Goal: Task Accomplishment & Management: Manage account settings

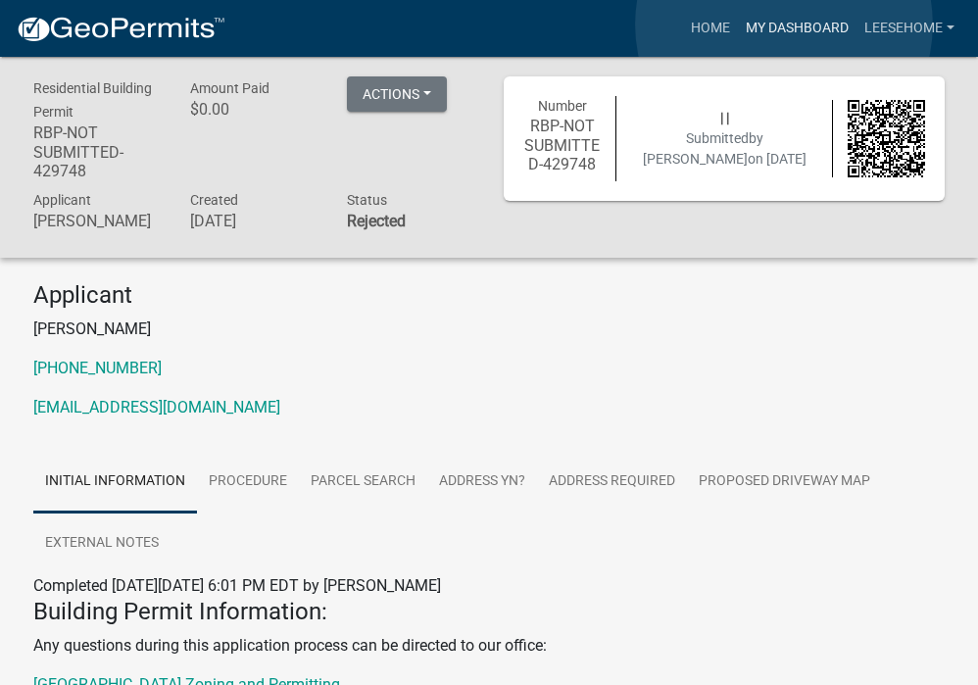
click at [784, 25] on link "My Dashboard" at bounding box center [797, 28] width 119 height 37
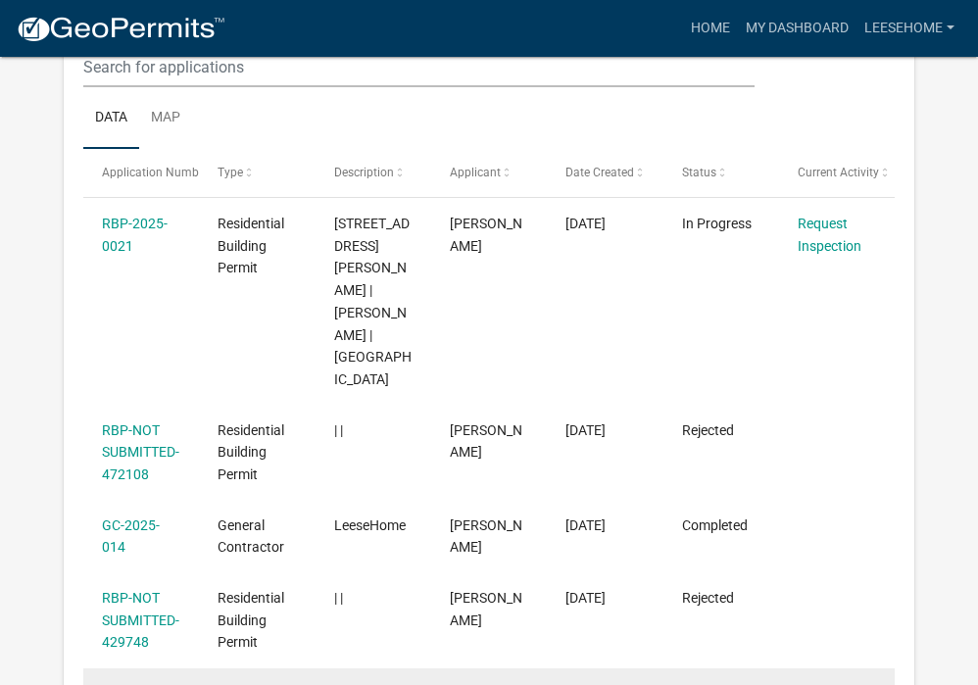
scroll to position [325, 0]
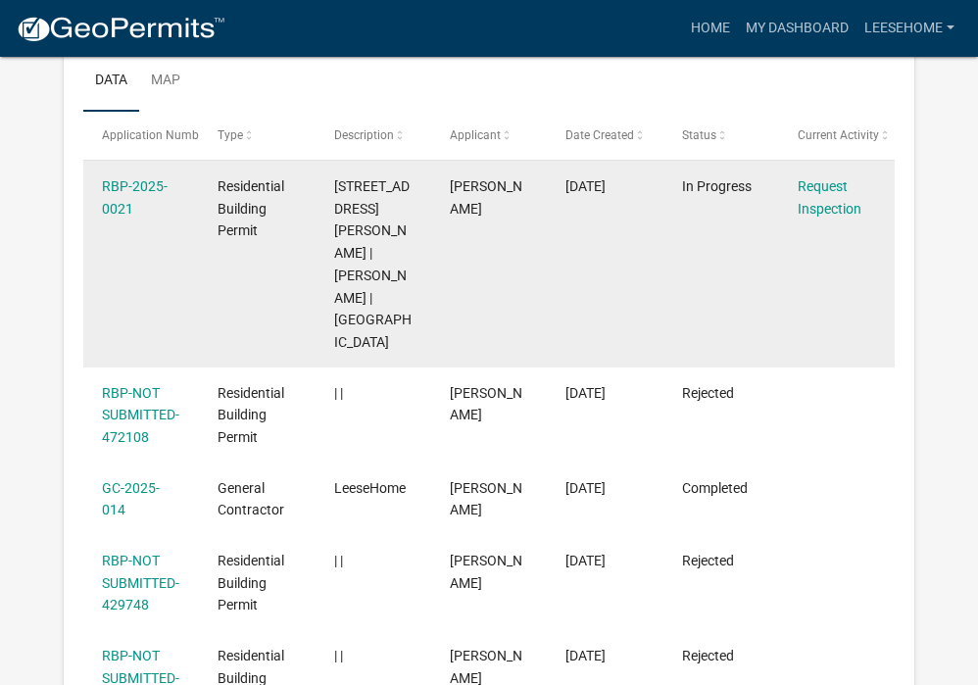
click at [826, 241] on datatable-body-cell "Request Inspection" at bounding box center [837, 264] width 116 height 207
click at [103, 186] on link "RBP-2025-0021" at bounding box center [135, 197] width 66 height 38
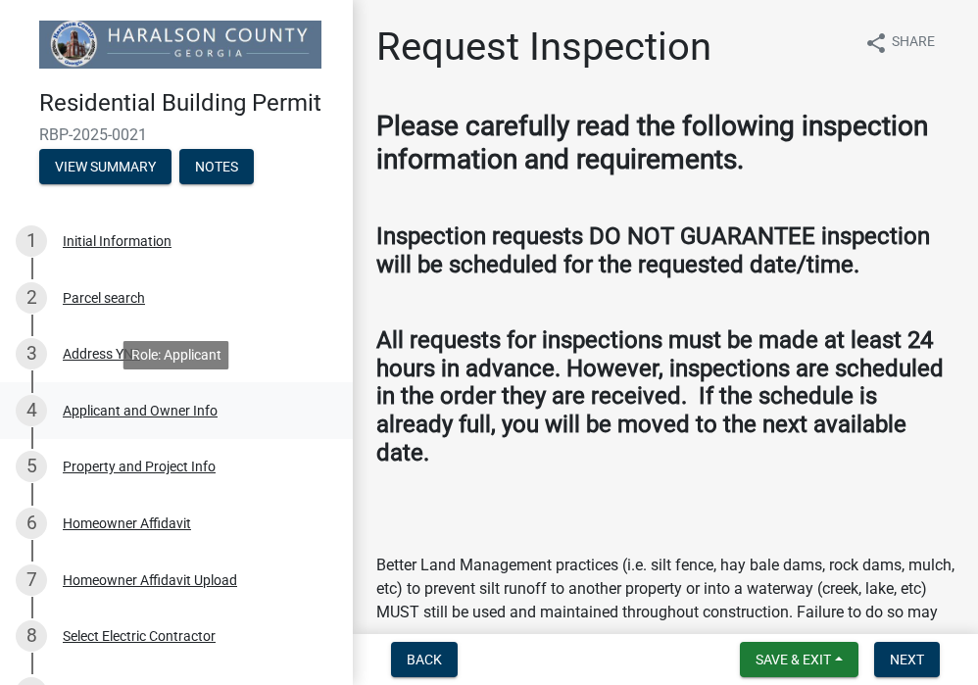
click at [167, 412] on div "Applicant and Owner Info" at bounding box center [140, 411] width 155 height 14
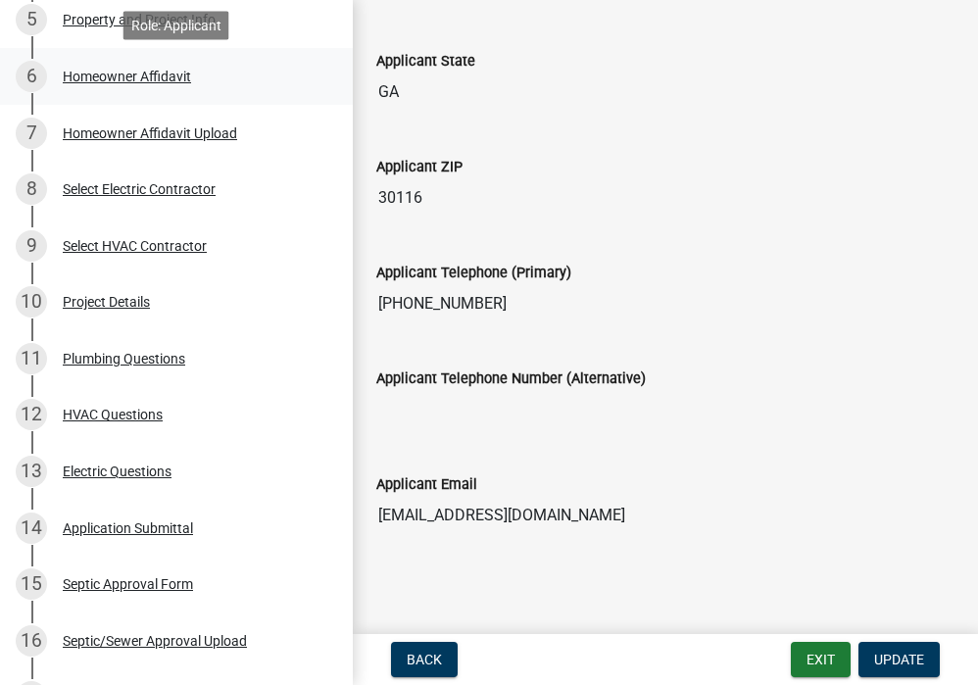
scroll to position [449, 0]
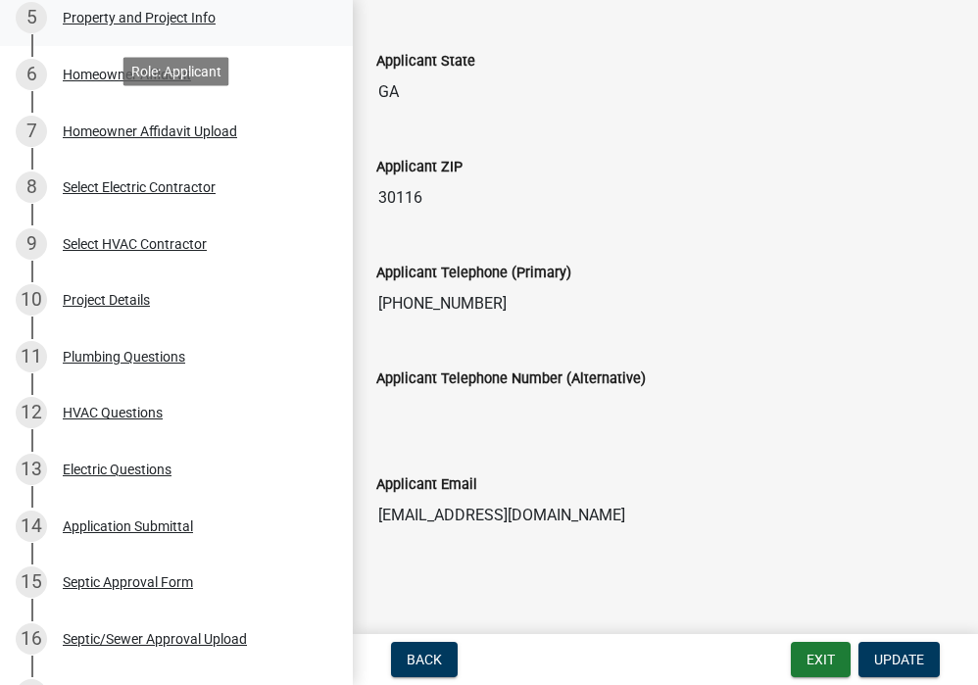
click at [83, 27] on div "5 Property and Project Info" at bounding box center [169, 17] width 306 height 31
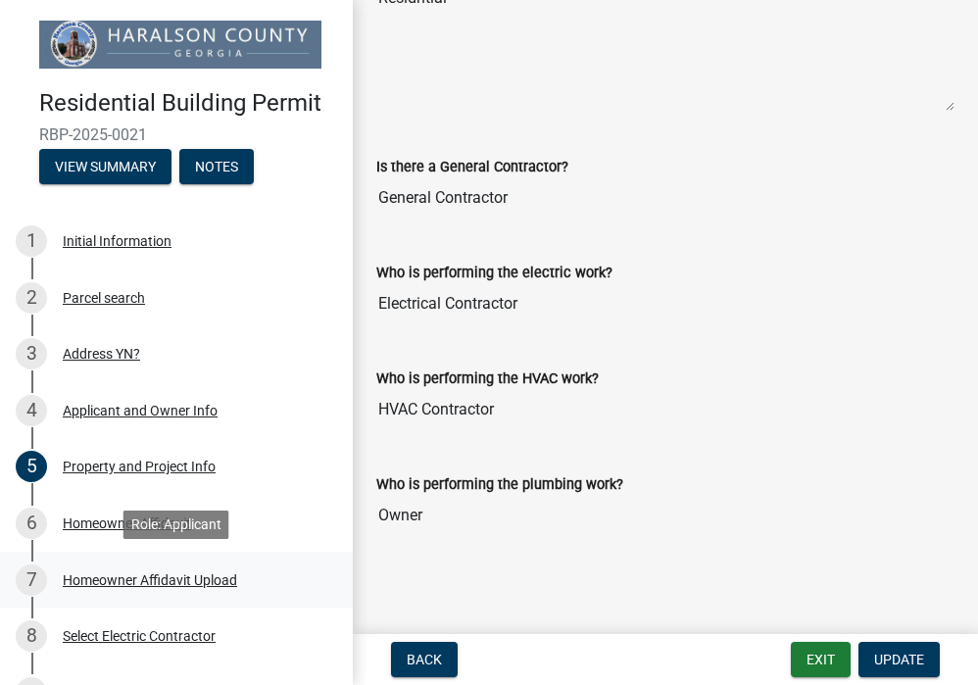
scroll to position [0, 0]
click at [421, 659] on span "Back" at bounding box center [424, 660] width 35 height 16
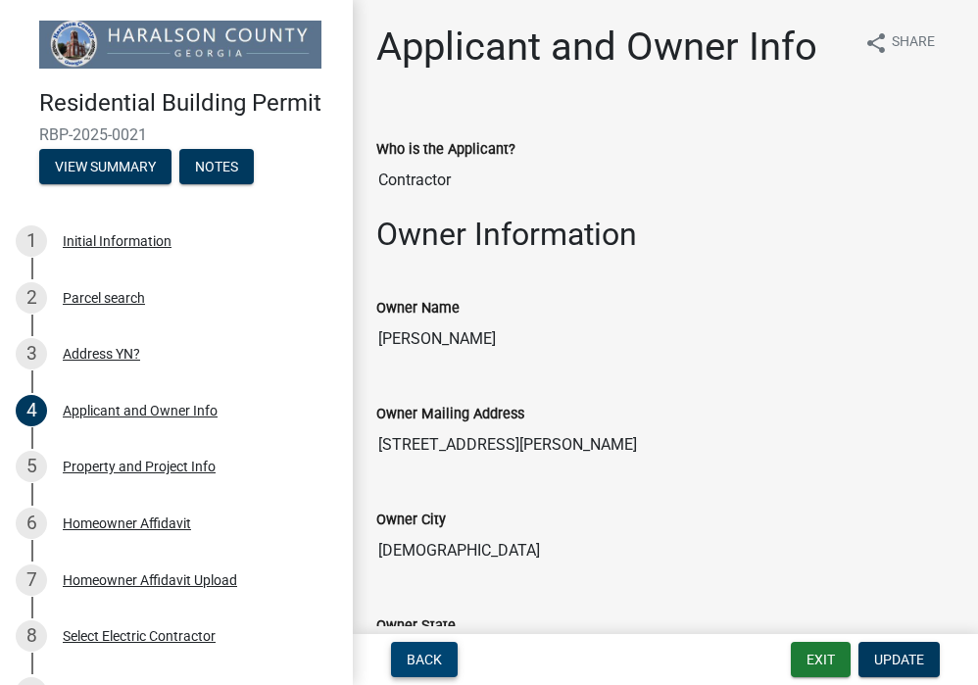
click at [421, 659] on span "Back" at bounding box center [424, 660] width 35 height 16
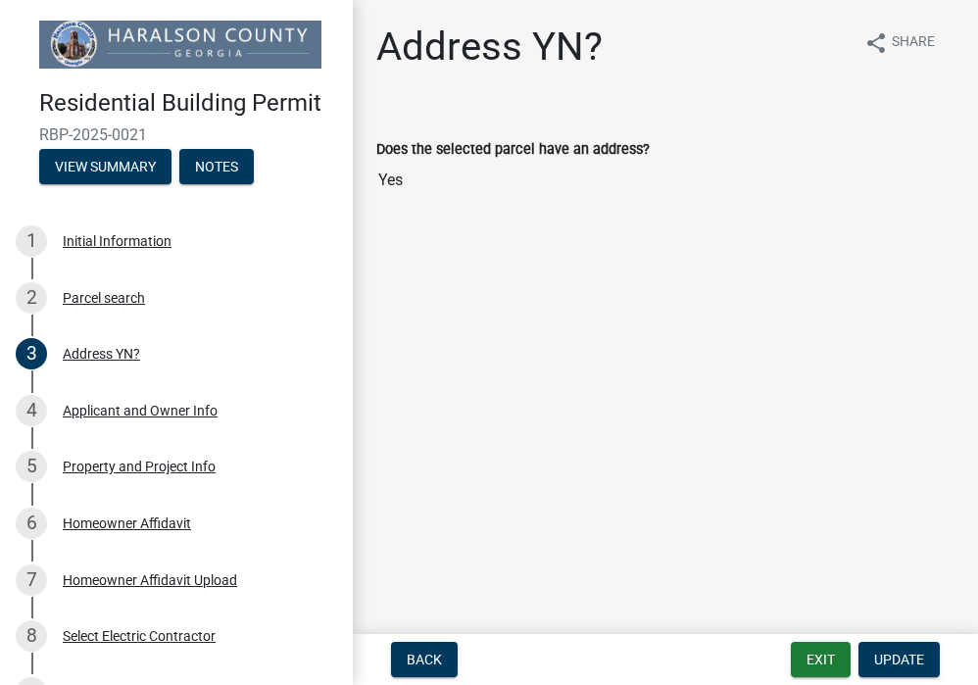
scroll to position [0, 1]
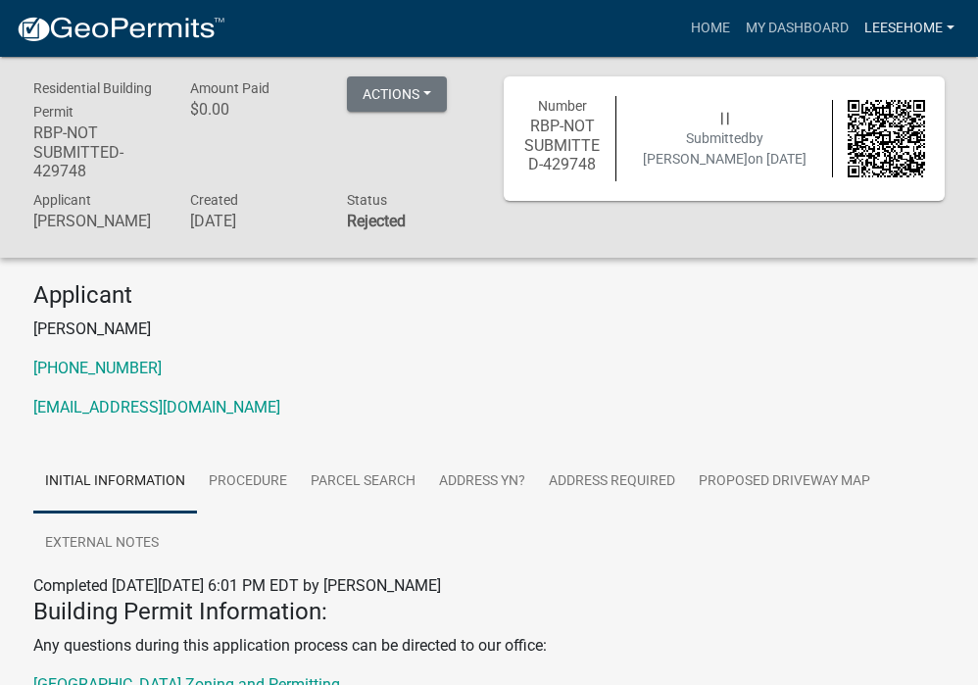
click at [889, 23] on link "LeeseHome" at bounding box center [910, 28] width 106 height 37
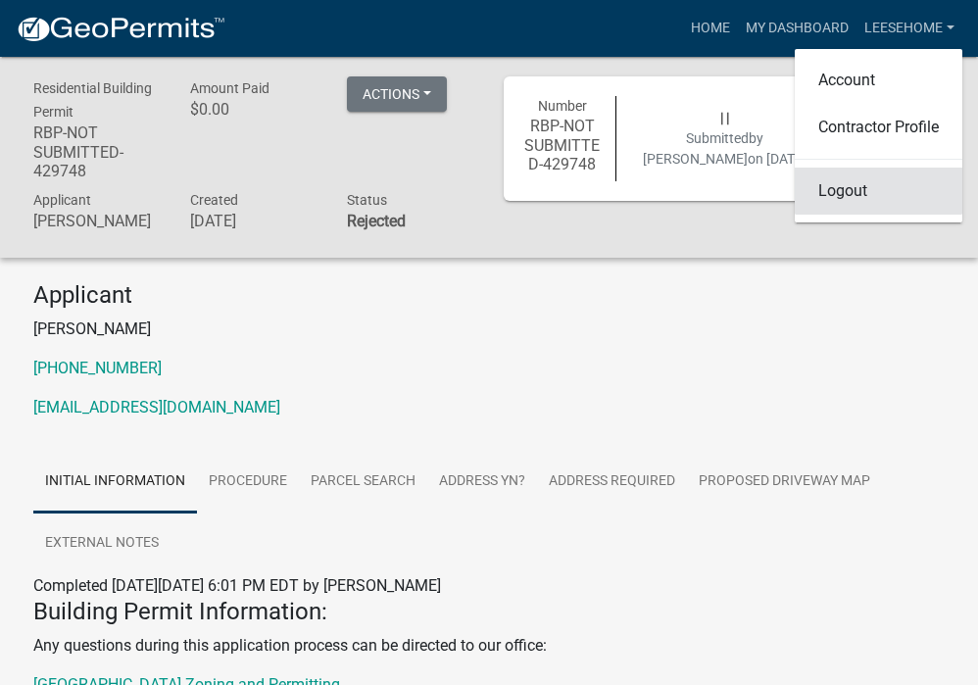
click at [864, 189] on link "Logout" at bounding box center [879, 191] width 168 height 47
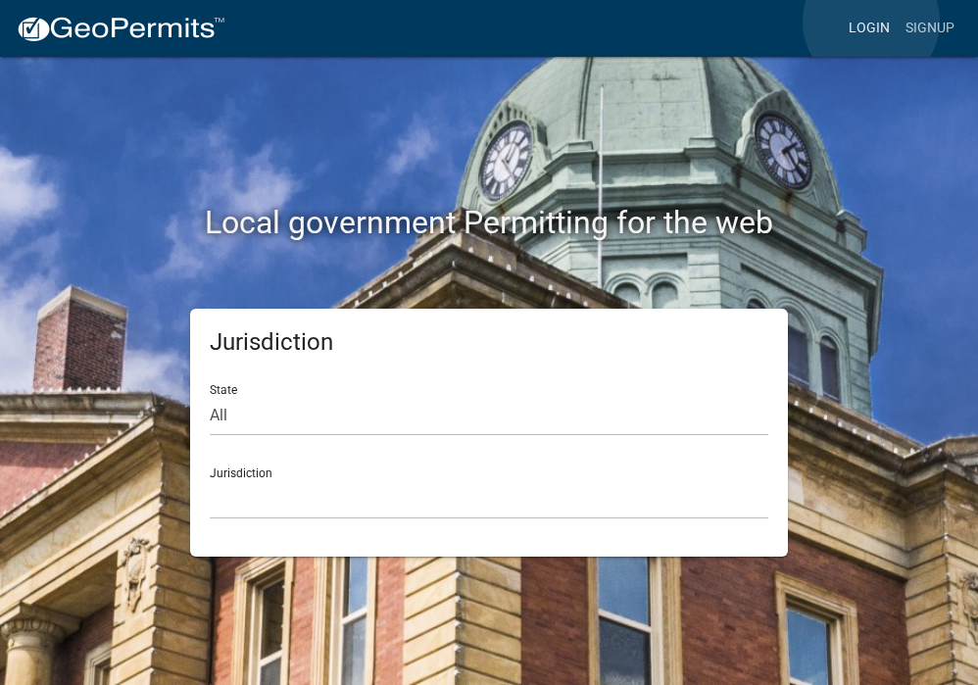
click at [871, 22] on link "Login" at bounding box center [869, 28] width 57 height 37
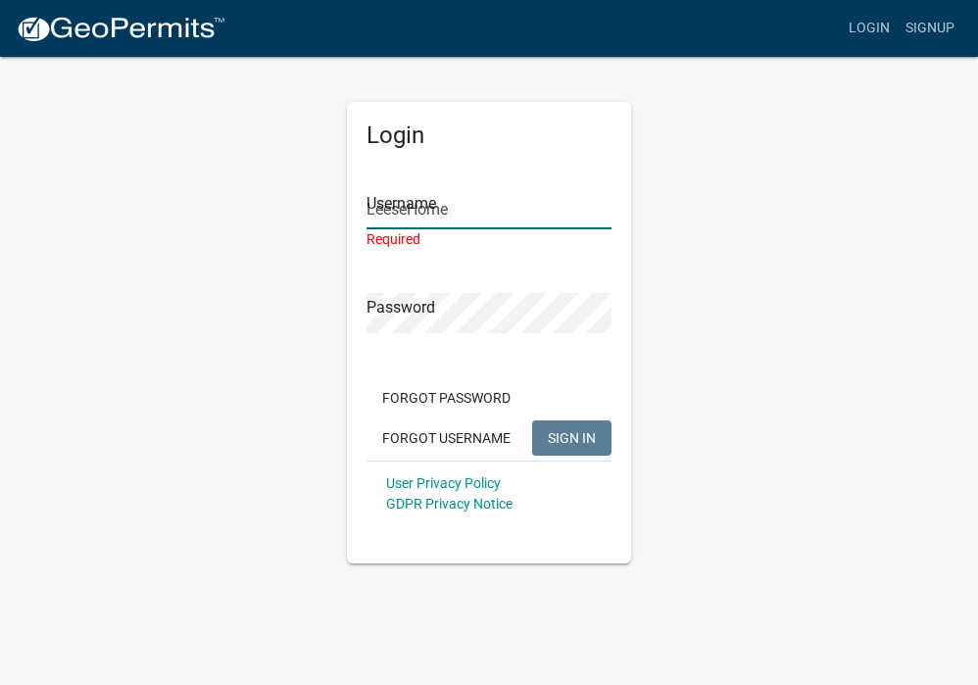
type input "LeeseHome"
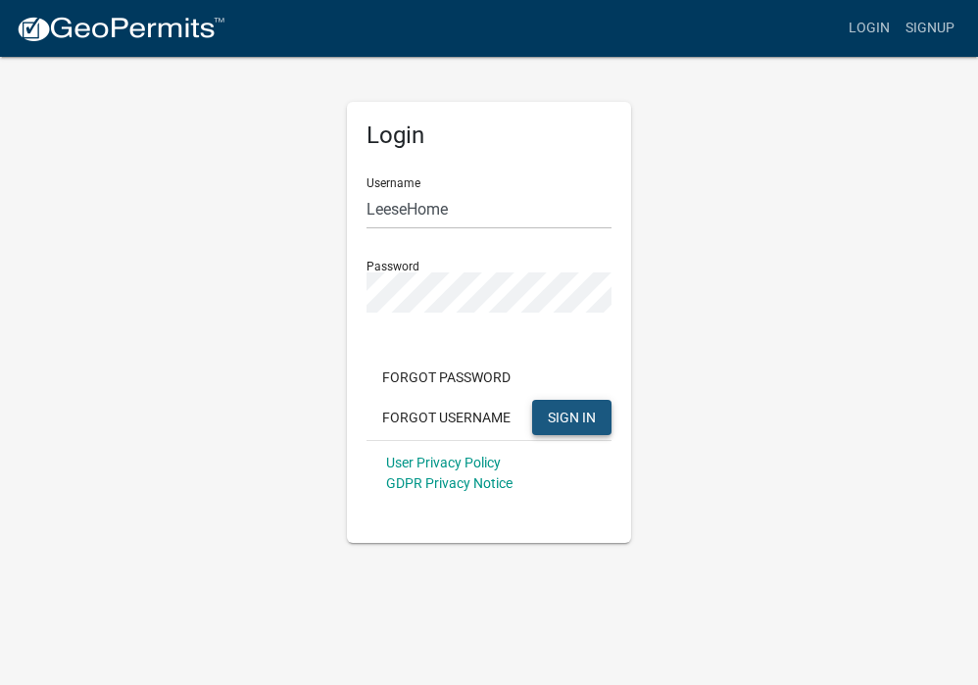
click at [568, 416] on span "SIGN IN" at bounding box center [572, 417] width 48 height 16
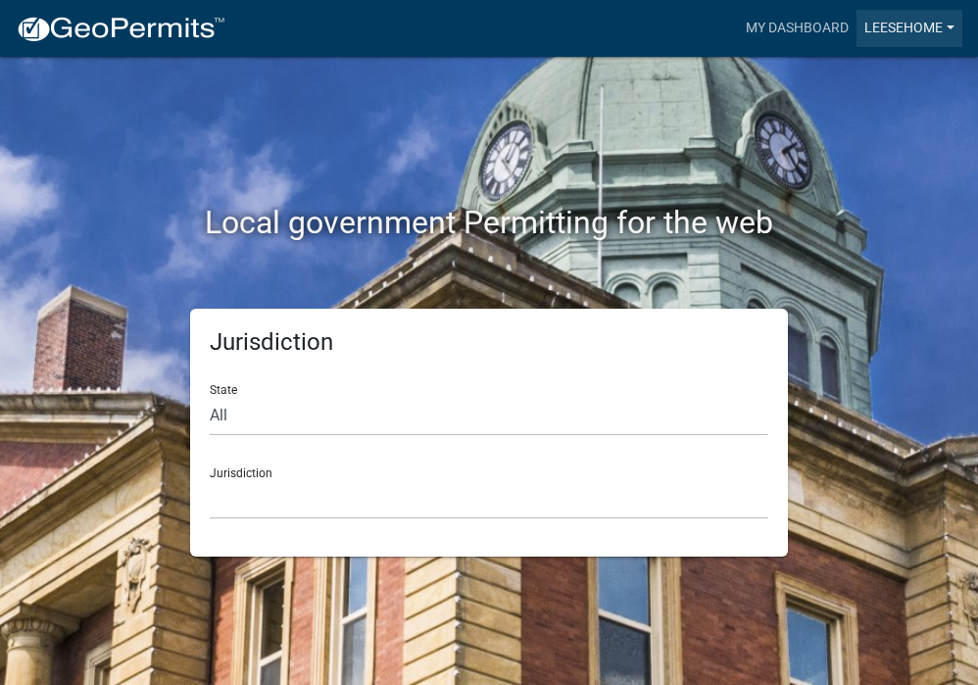
click at [887, 25] on link "LeeseHome" at bounding box center [910, 28] width 106 height 37
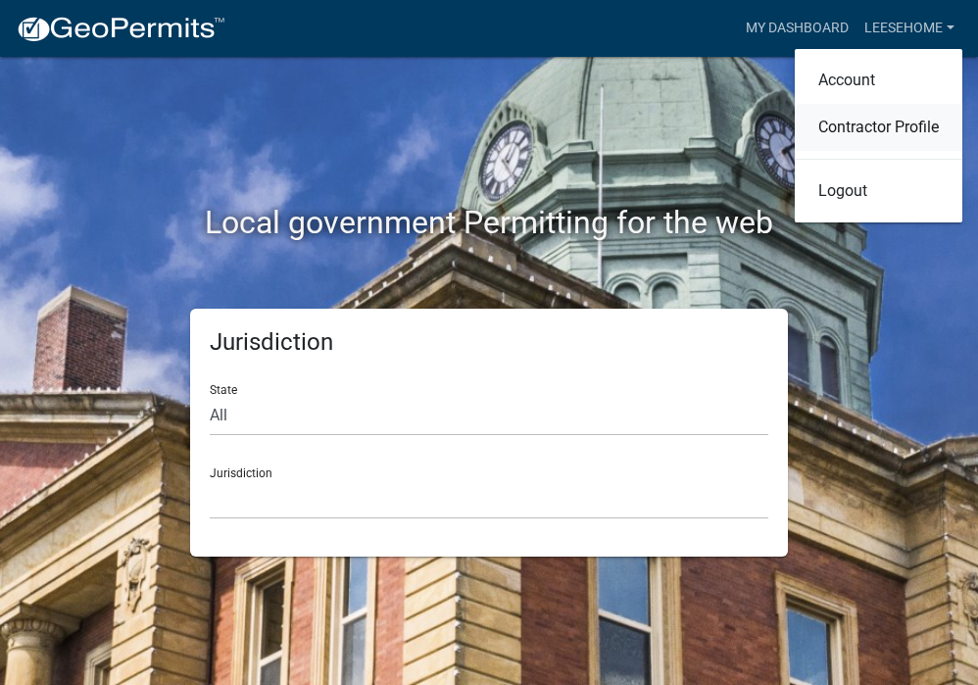
click at [888, 123] on link "Contractor Profile" at bounding box center [879, 127] width 168 height 47
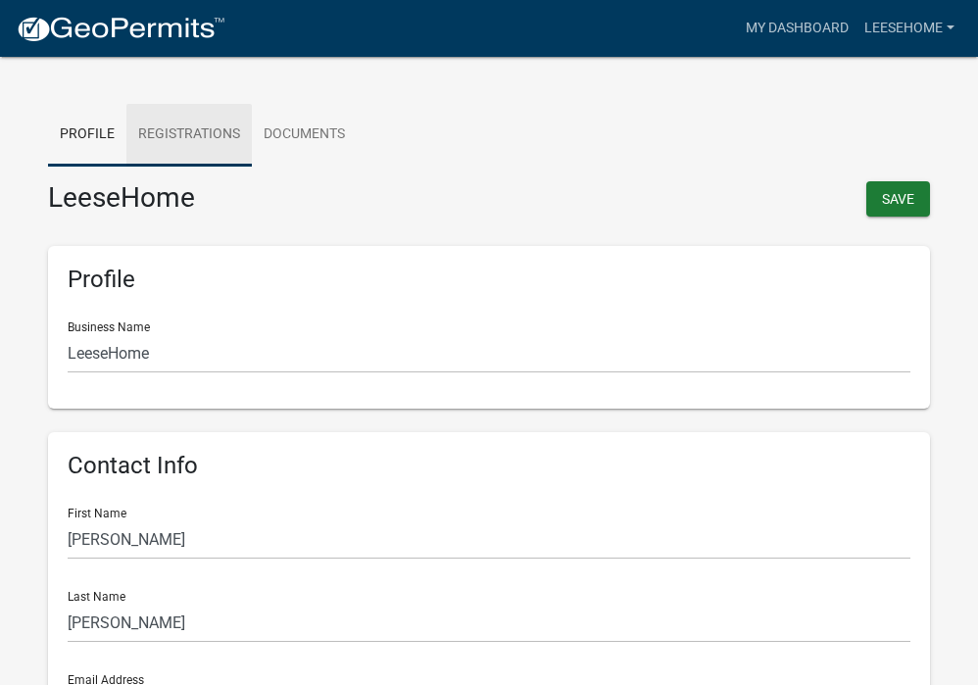
click at [207, 137] on link "Registrations" at bounding box center [188, 135] width 125 height 63
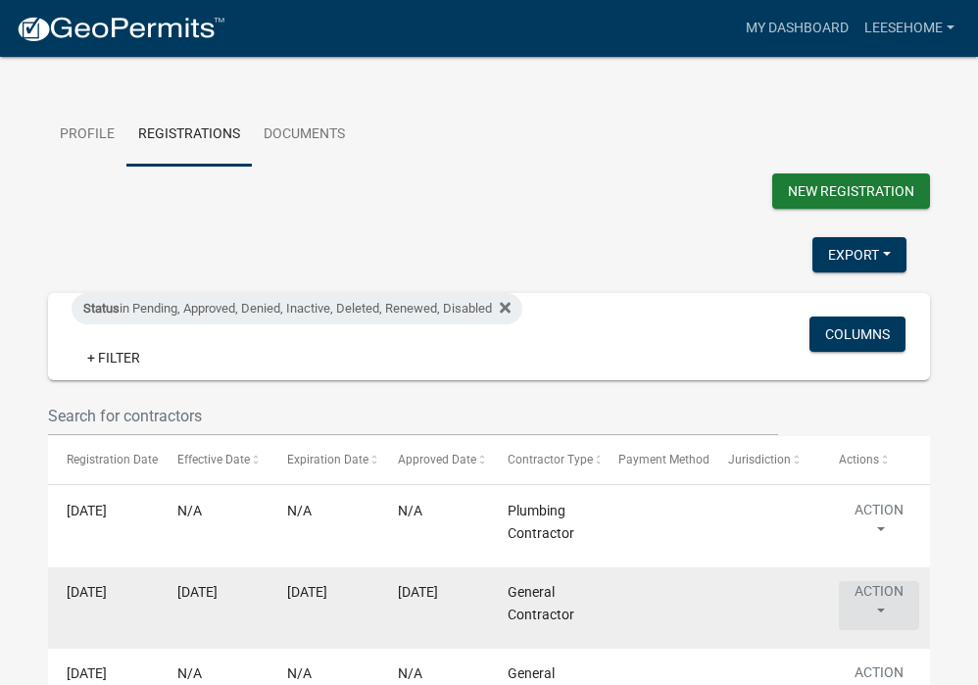
click at [893, 599] on button "Action" at bounding box center [879, 605] width 80 height 49
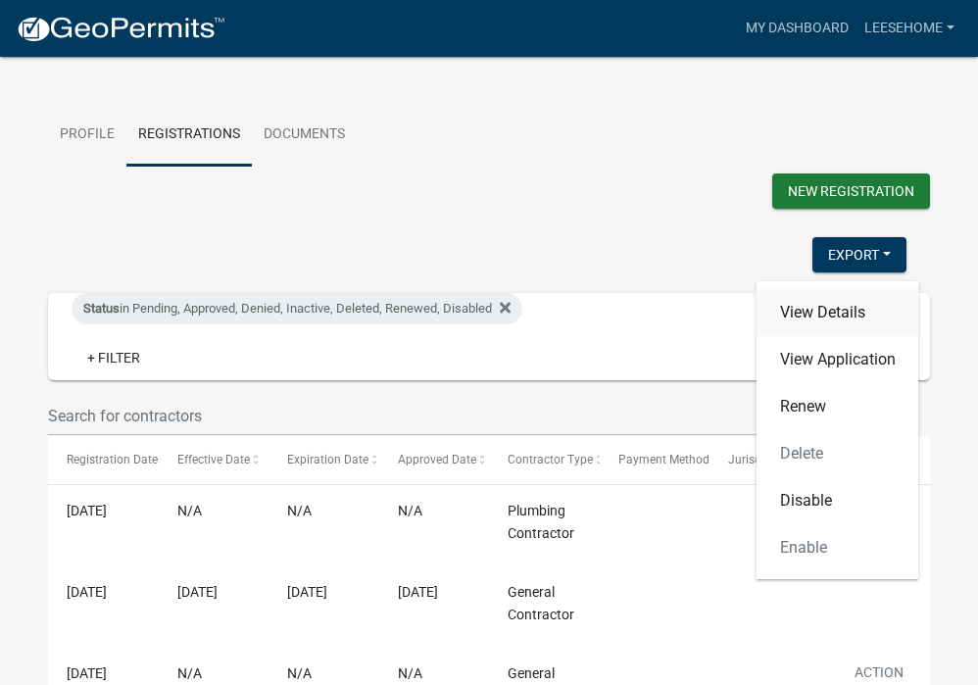
click at [828, 306] on link "View Details" at bounding box center [838, 312] width 163 height 47
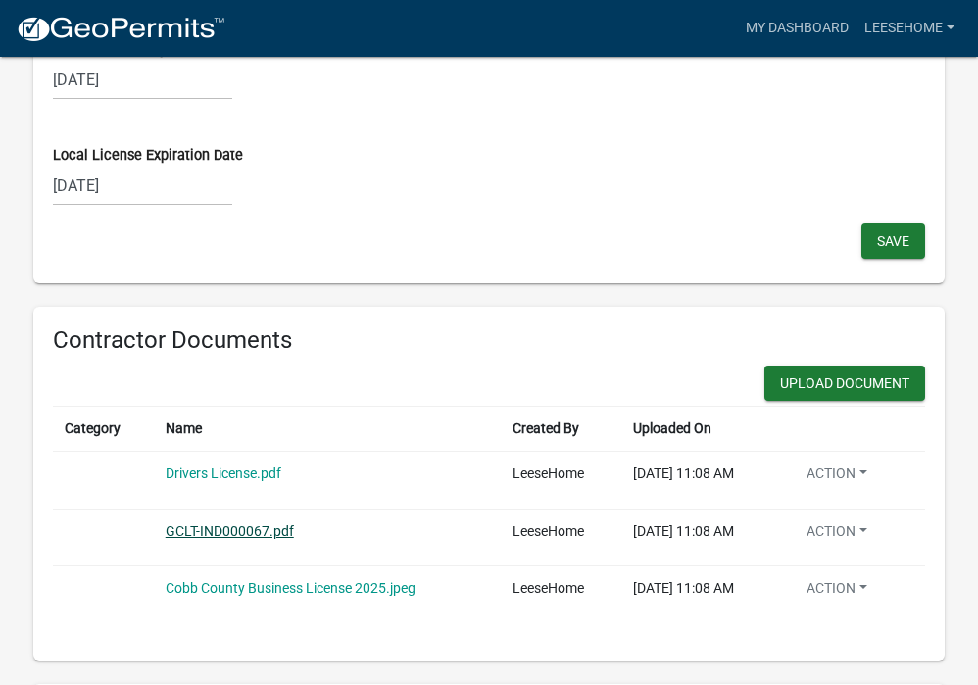
scroll to position [1963, 0]
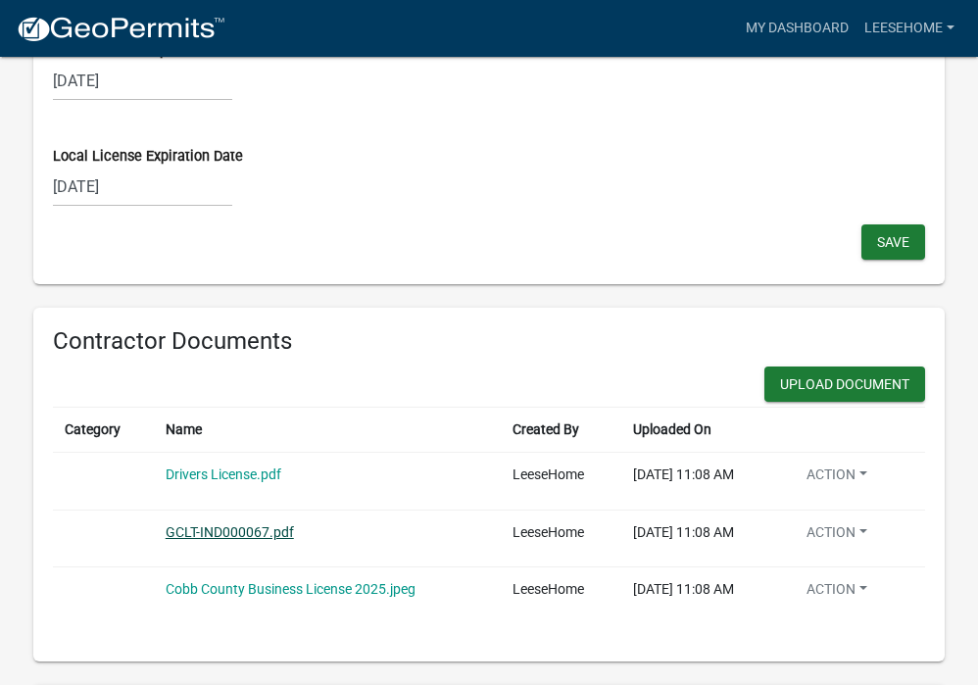
click at [227, 529] on link "GCLT-IND000067.pdf" at bounding box center [230, 532] width 128 height 16
